Goal: Transaction & Acquisition: Download file/media

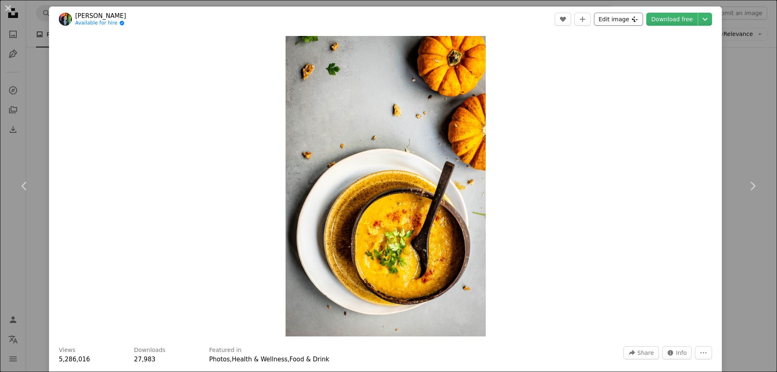
scroll to position [2493, 0]
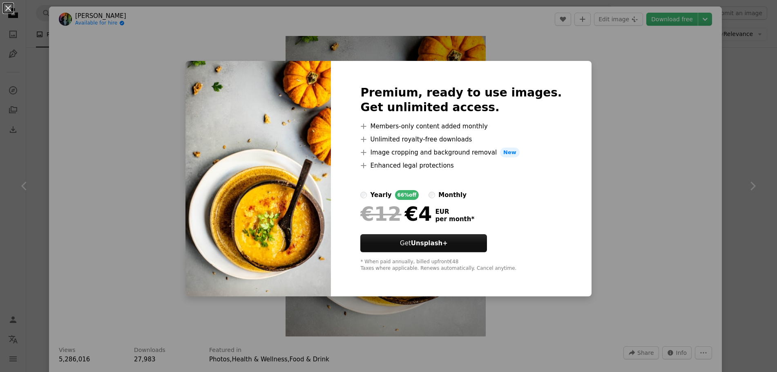
click at [584, 92] on div "An X shape Premium, ready to use images. Get unlimited access. A plus sign Memb…" at bounding box center [388, 186] width 777 height 372
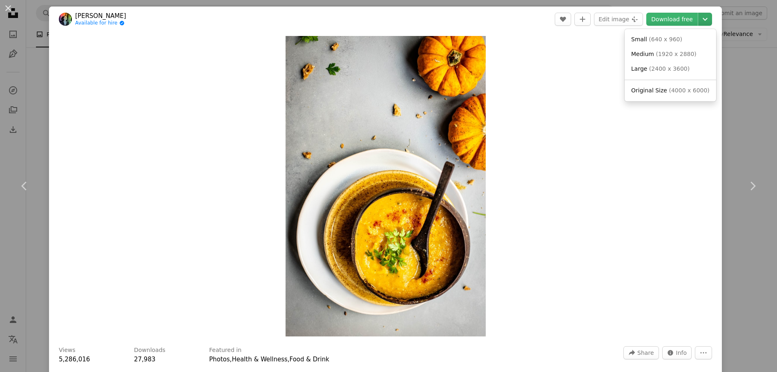
click at [703, 19] on icon "Choose download size" at bounding box center [705, 19] width 5 height 3
click at [665, 12] on dialog "An X shape Chevron left Chevron right [PERSON_NAME] Available for hire A checkm…" at bounding box center [388, 186] width 777 height 372
click at [668, 26] on header "[PERSON_NAME] Available for hire A checkmark inside of a circle A heart A plus …" at bounding box center [385, 19] width 673 height 25
click at [666, 21] on link "Download free" at bounding box center [671, 19] width 51 height 13
